Goal: Find specific page/section: Find specific page/section

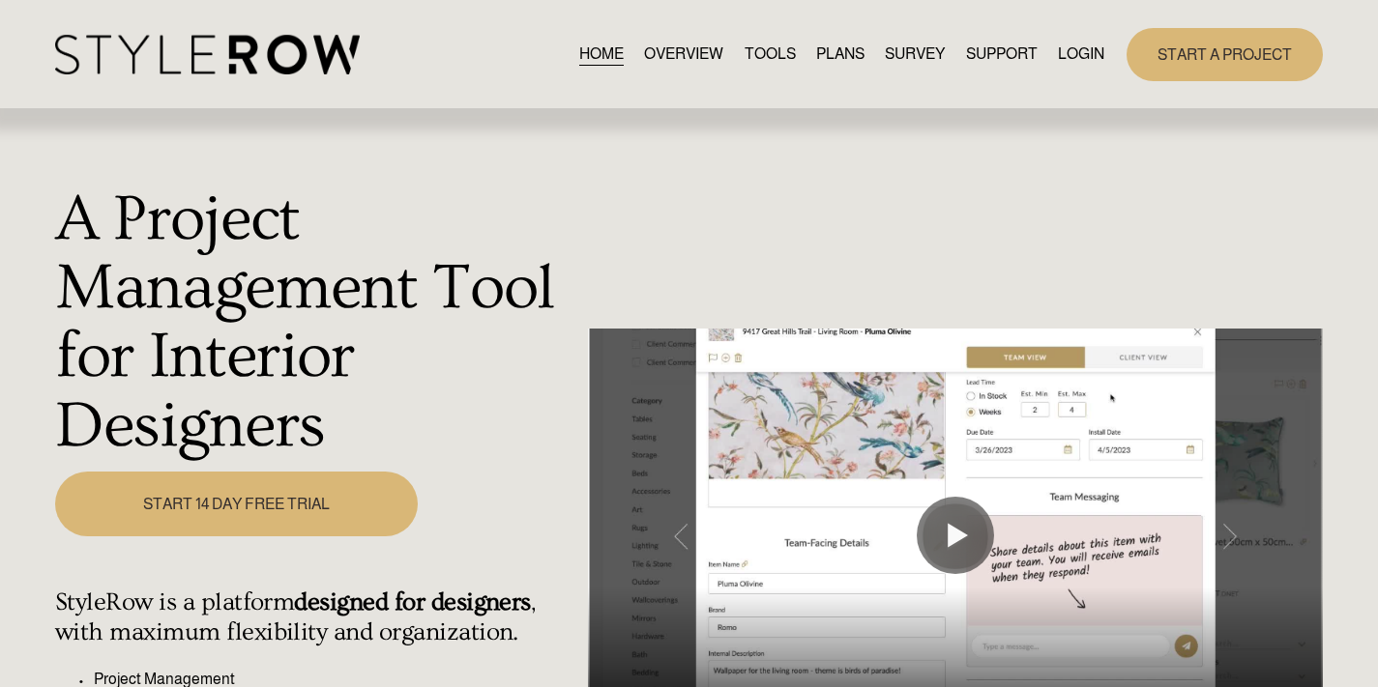
click at [1075, 55] on link "LOGIN" at bounding box center [1081, 55] width 46 height 26
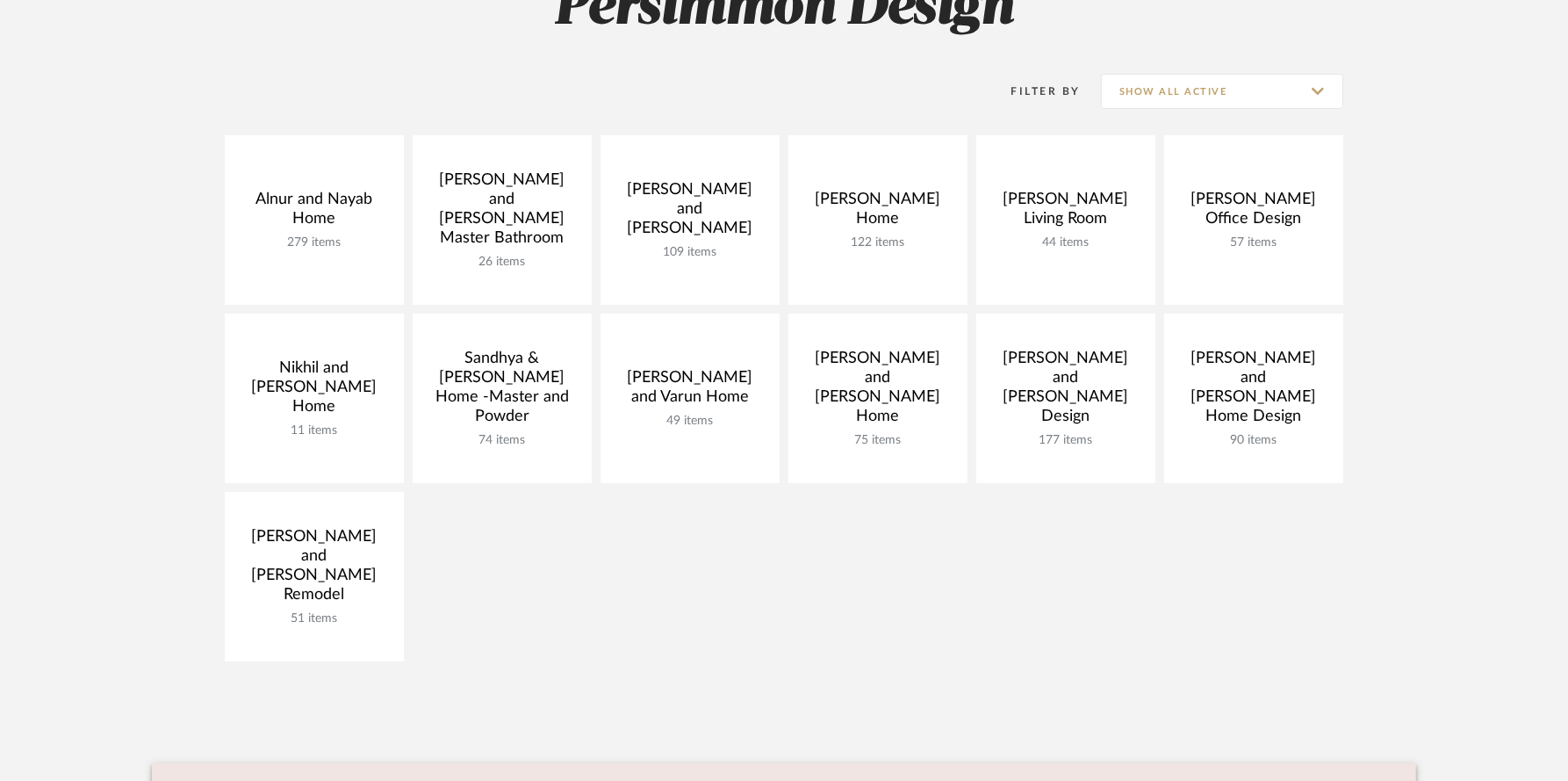
scroll to position [302, 0]
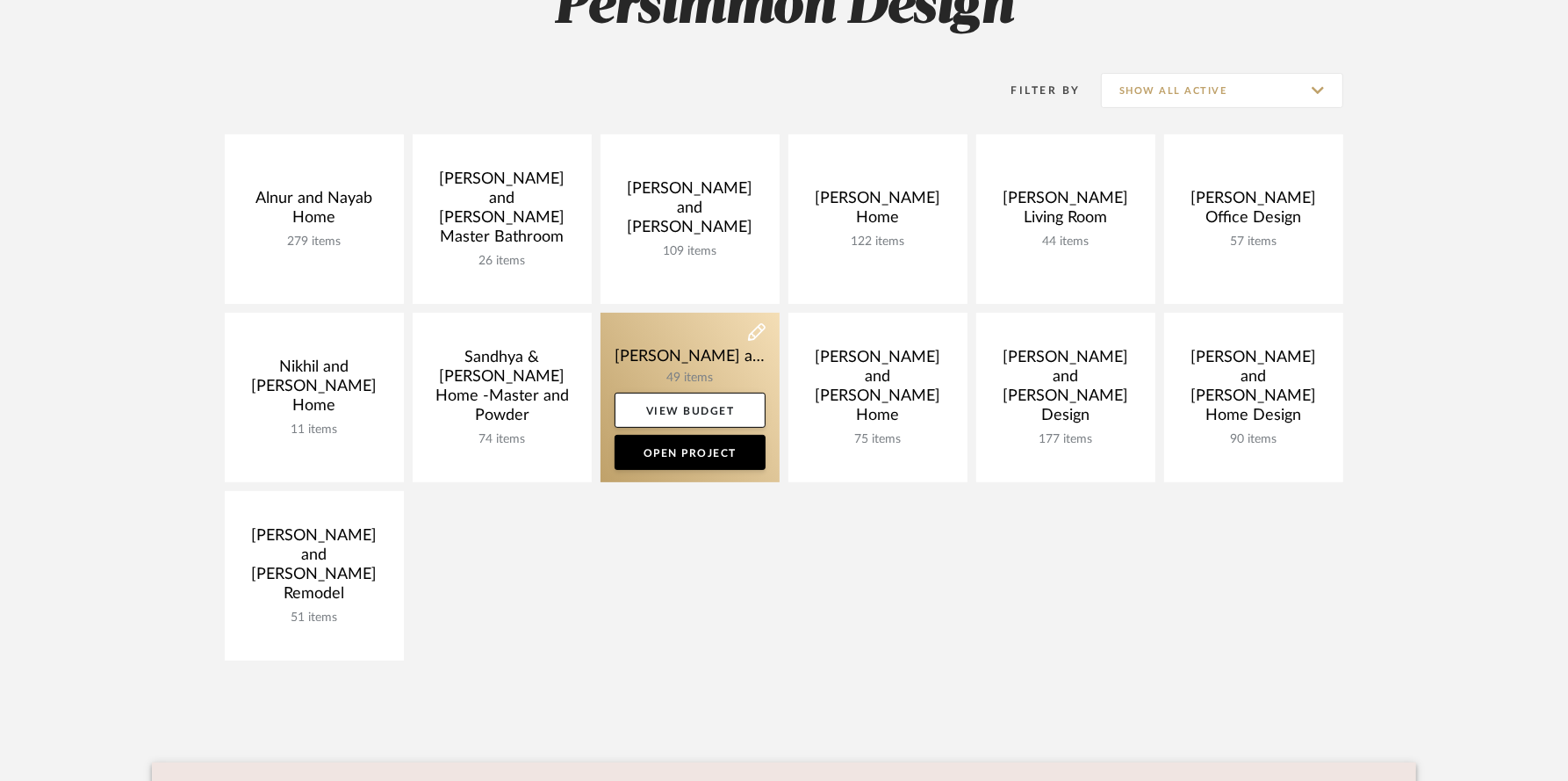
click at [698, 358] on link at bounding box center [689, 397] width 179 height 170
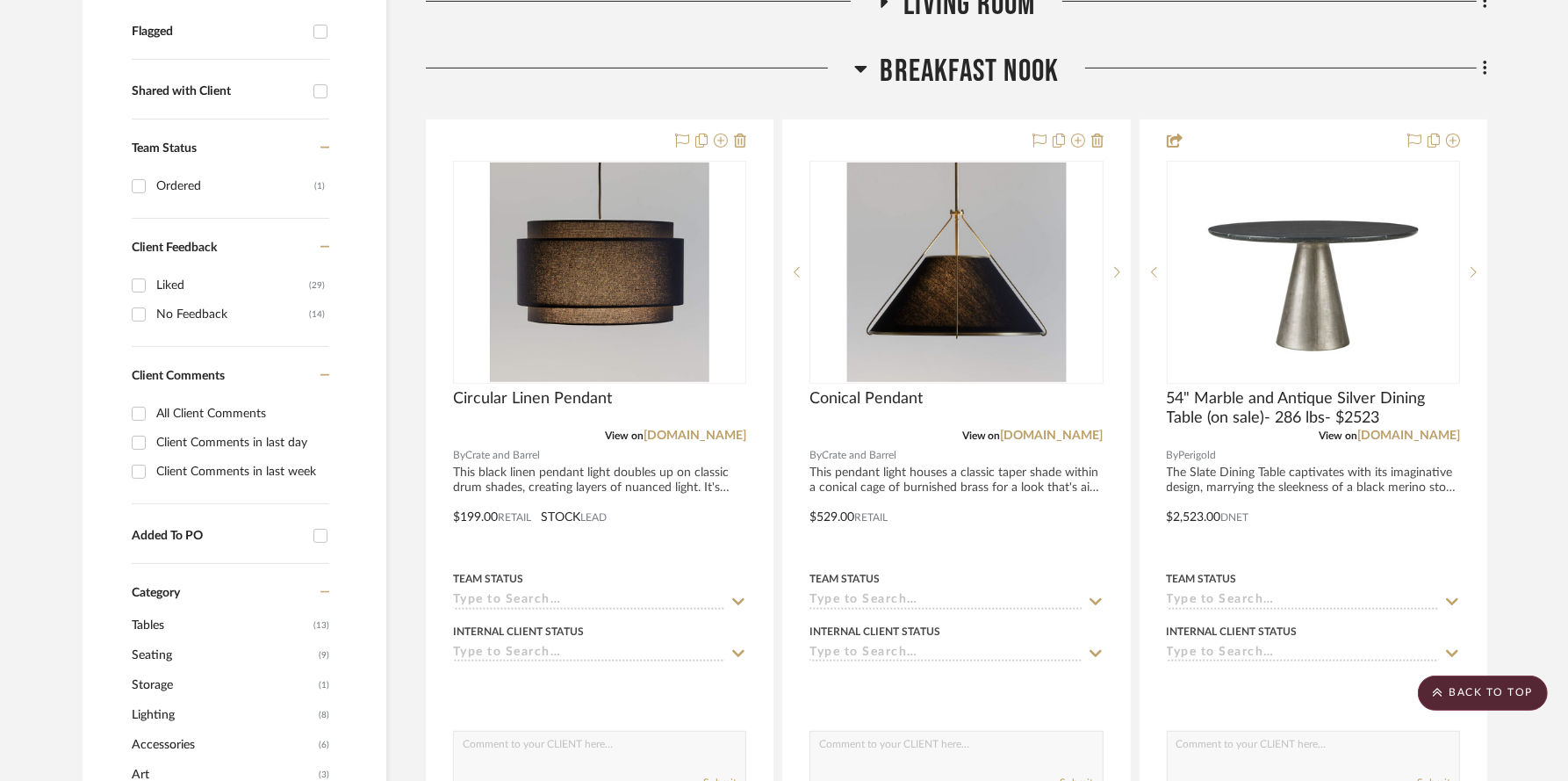
scroll to position [673, 0]
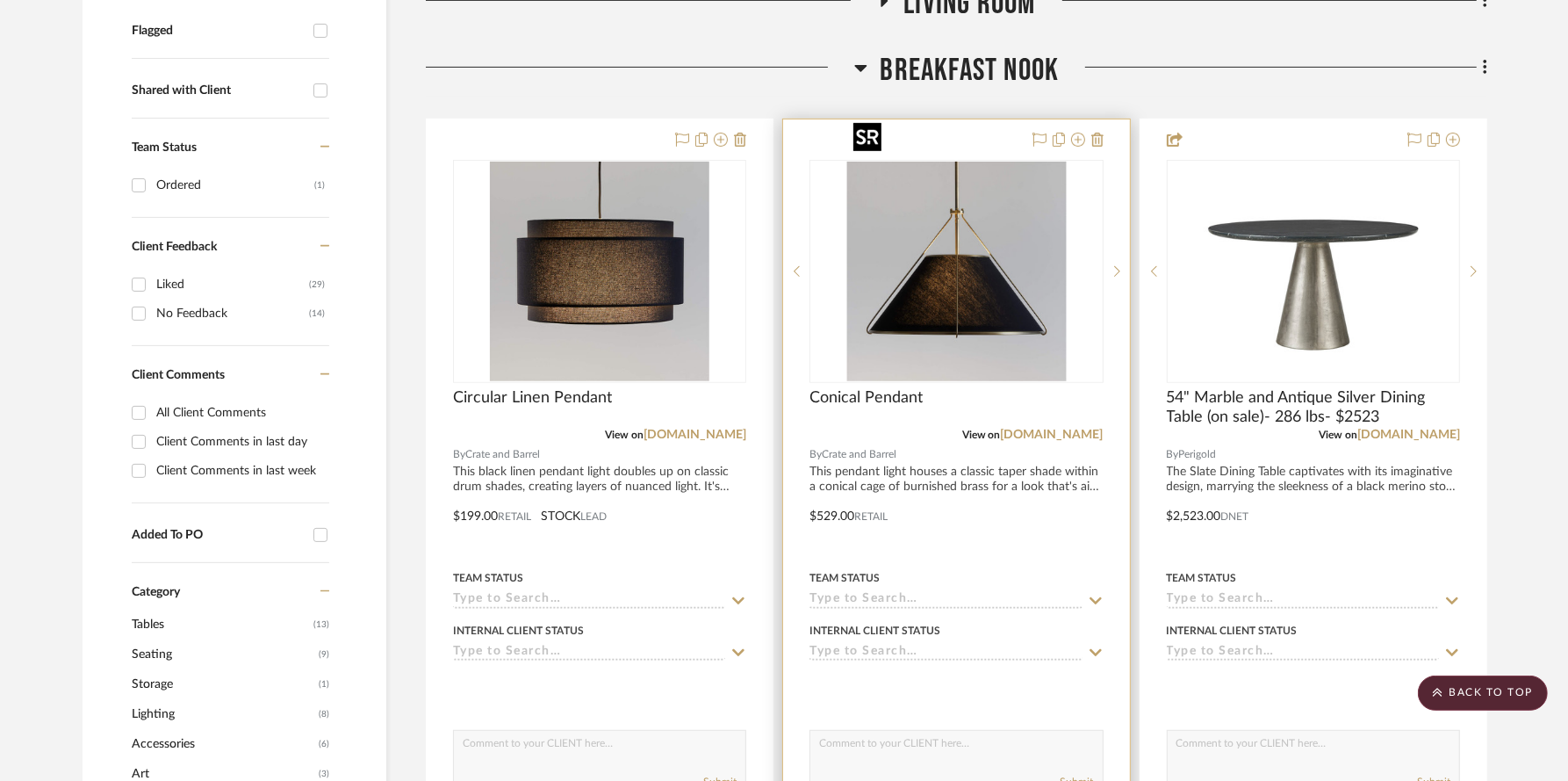
click at [1016, 292] on img "0" at bounding box center [956, 272] width 220 height 220
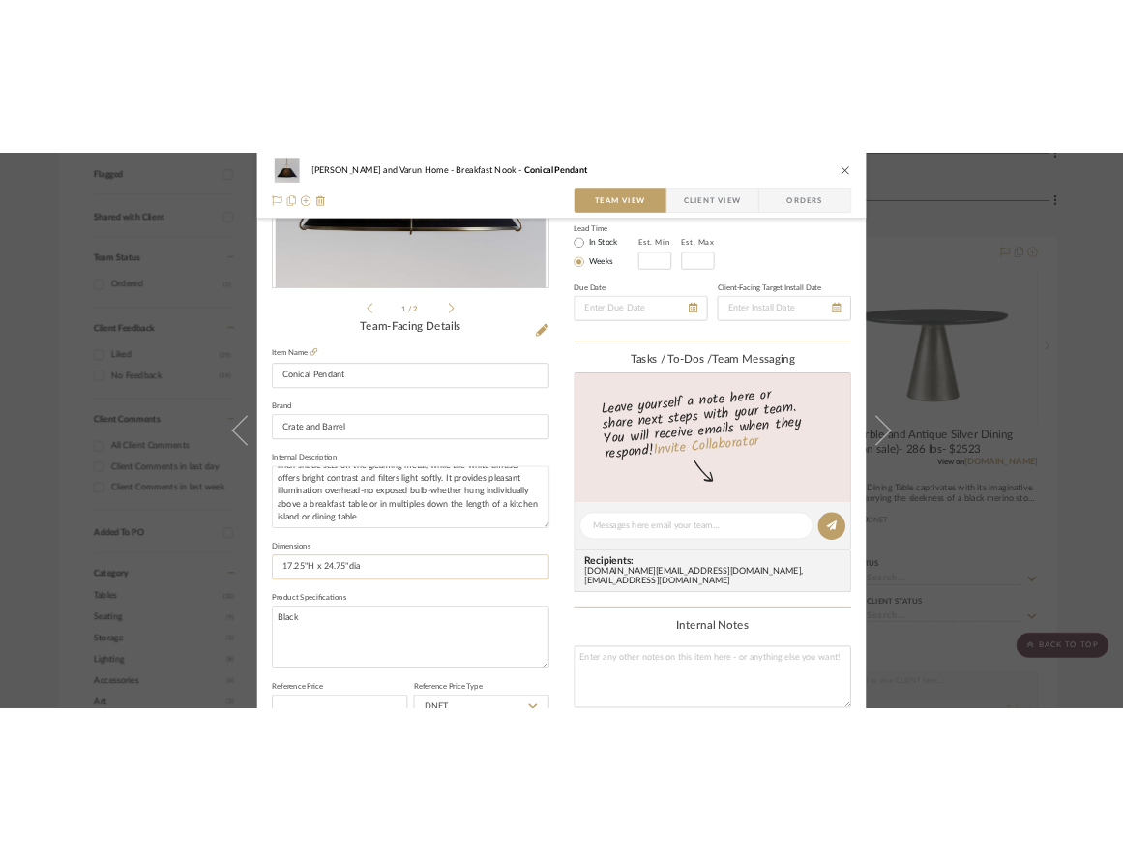
scroll to position [364, 0]
